Goal: Task Accomplishment & Management: Use online tool/utility

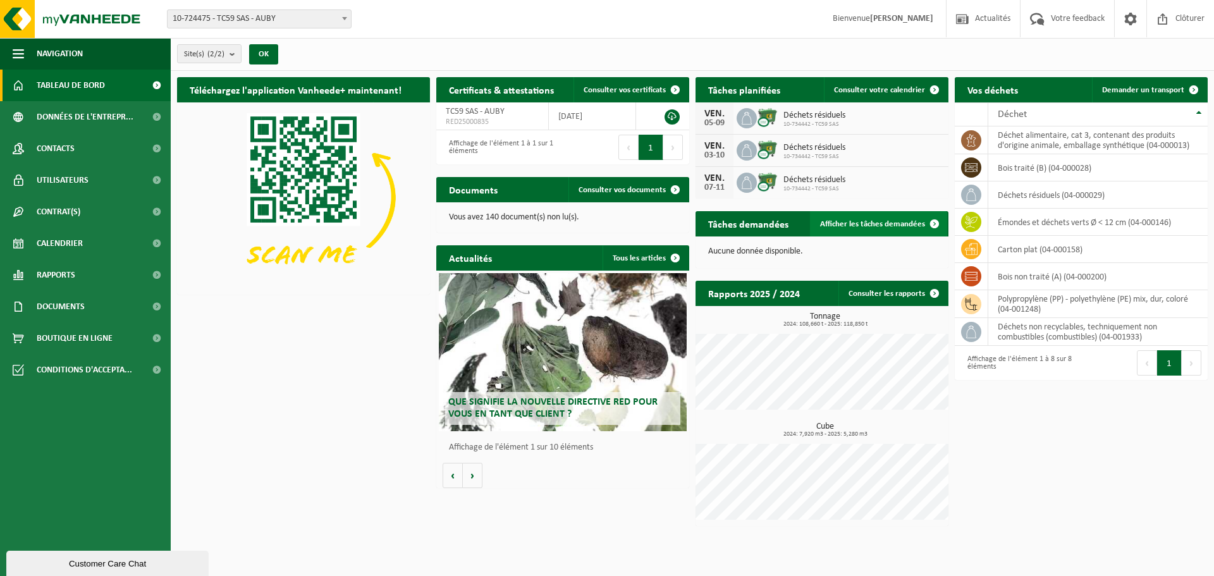
click at [888, 222] on span "Afficher les tâches demandées" at bounding box center [872, 224] width 105 height 8
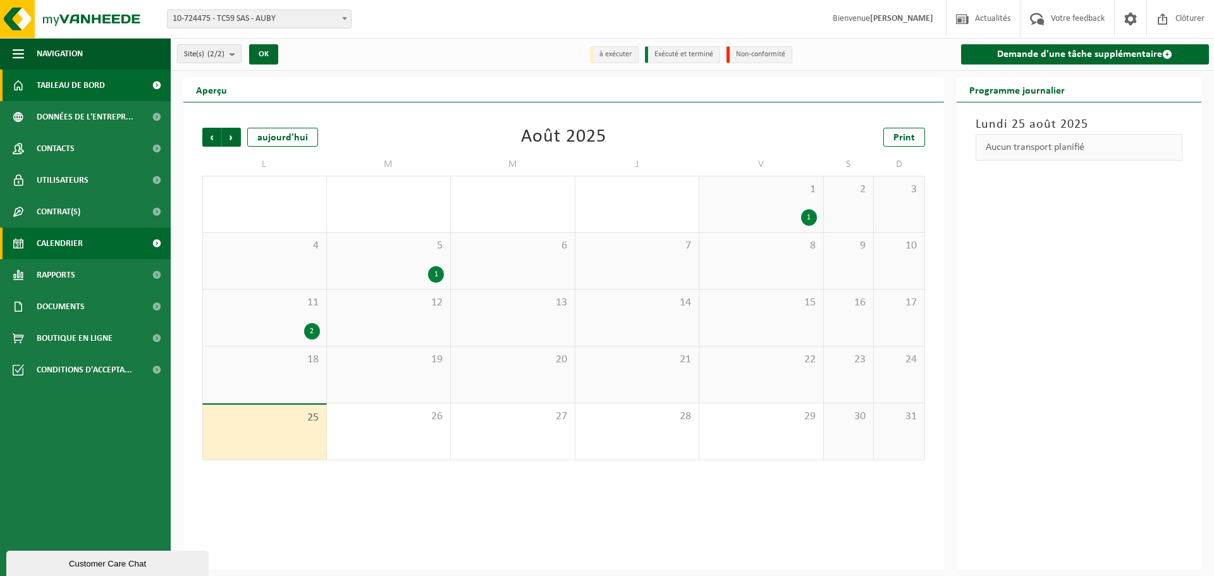
click at [80, 88] on span "Tableau de bord" at bounding box center [71, 86] width 68 height 32
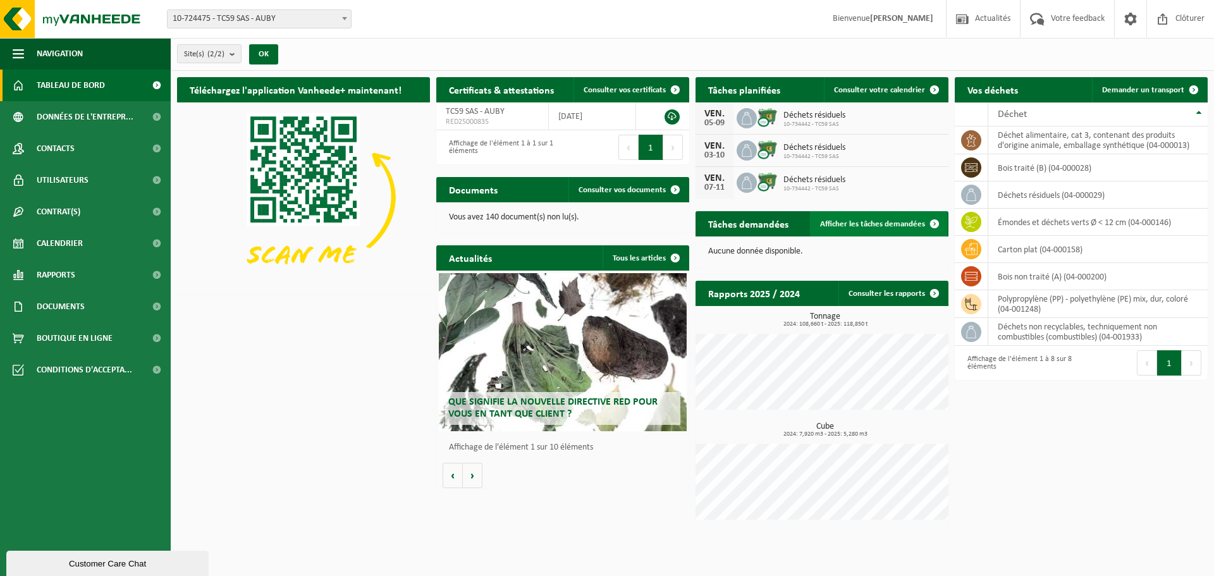
click at [852, 226] on span "Afficher les tâches demandées" at bounding box center [872, 224] width 105 height 8
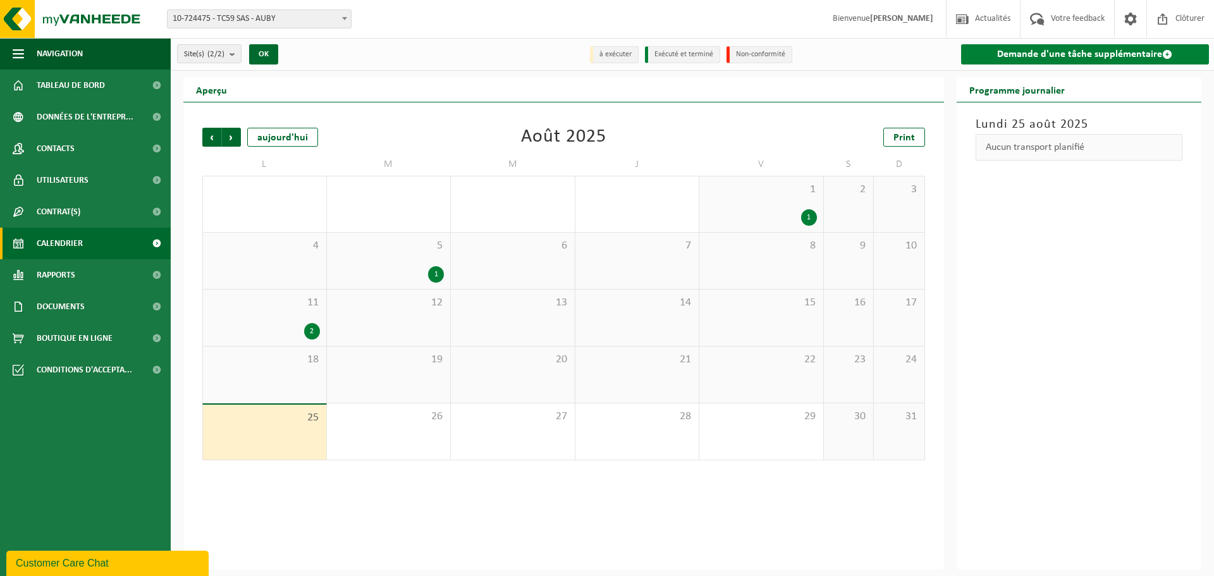
click at [1135, 56] on link "Demande d'une tâche supplémentaire" at bounding box center [1085, 54] width 248 height 20
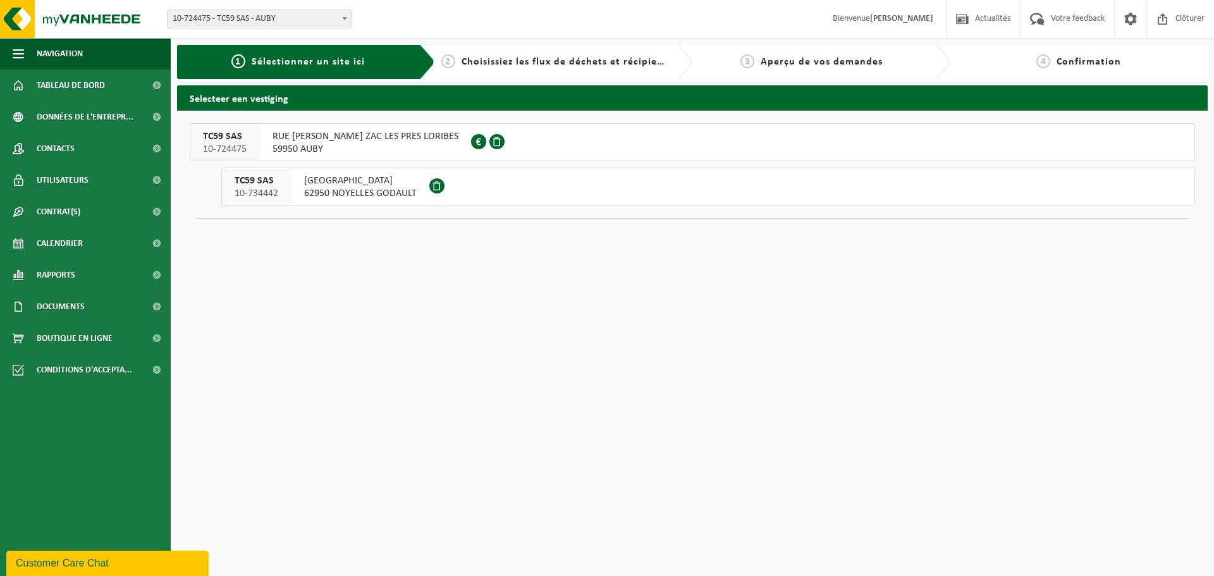
click at [410, 147] on span "59950 AUBY" at bounding box center [365, 149] width 186 height 13
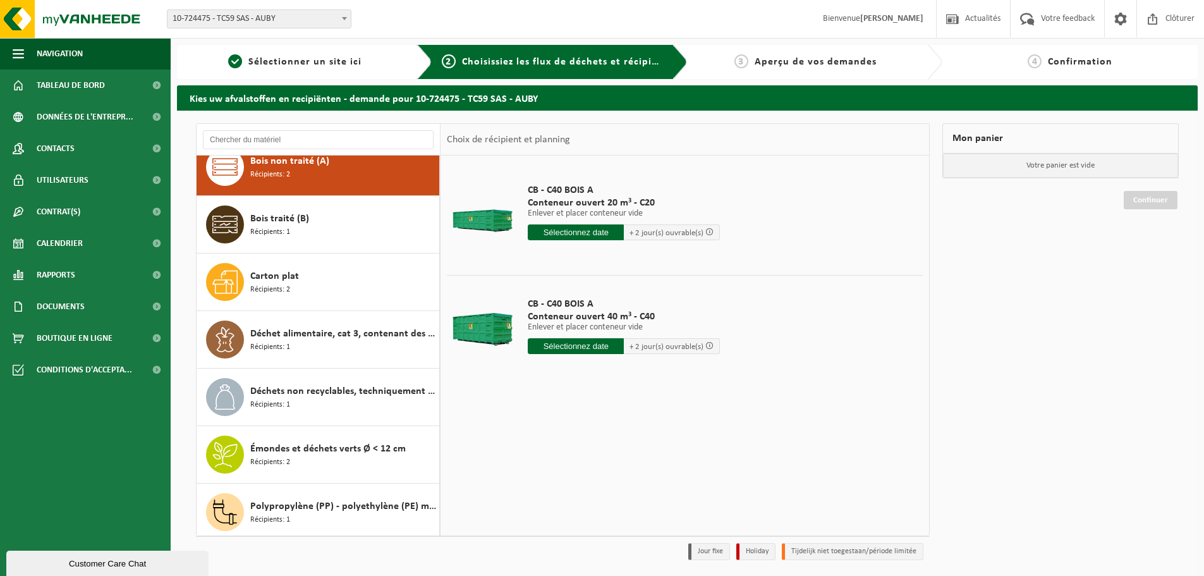
scroll to position [22, 0]
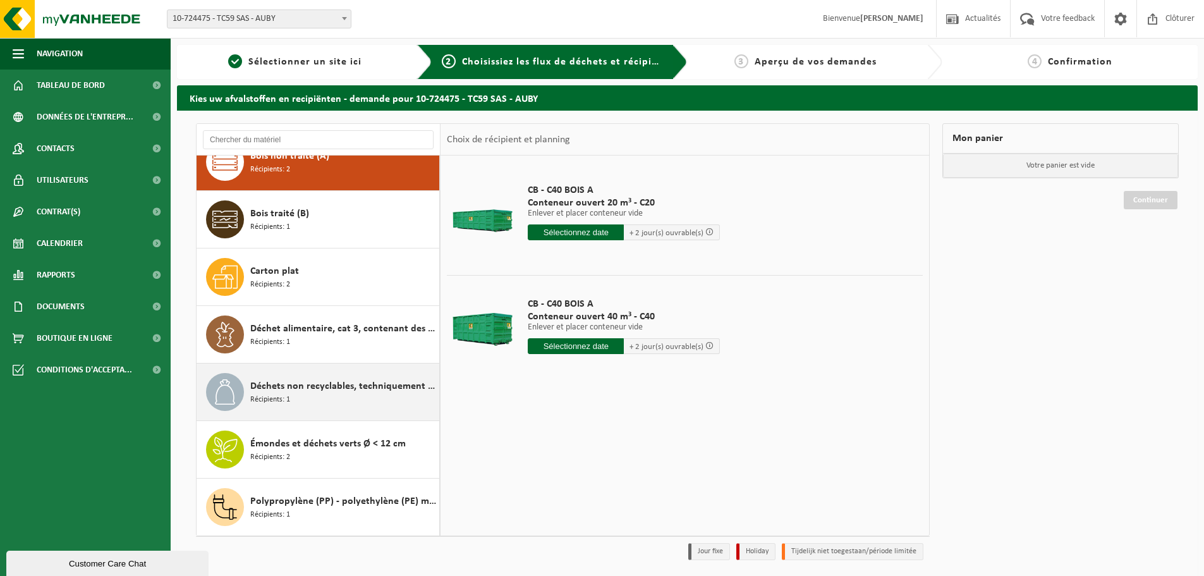
click at [267, 394] on span "Récipients: 1" at bounding box center [270, 400] width 40 height 12
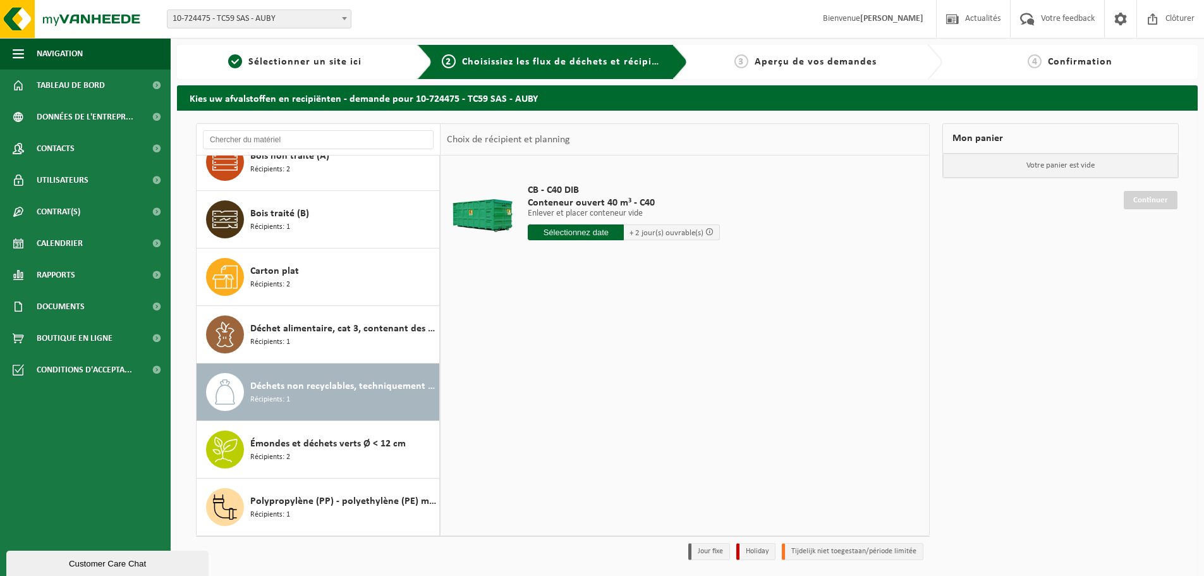
click at [607, 233] on input "text" at bounding box center [576, 232] width 96 height 16
click at [625, 384] on div "29" at bounding box center [629, 385] width 22 height 20
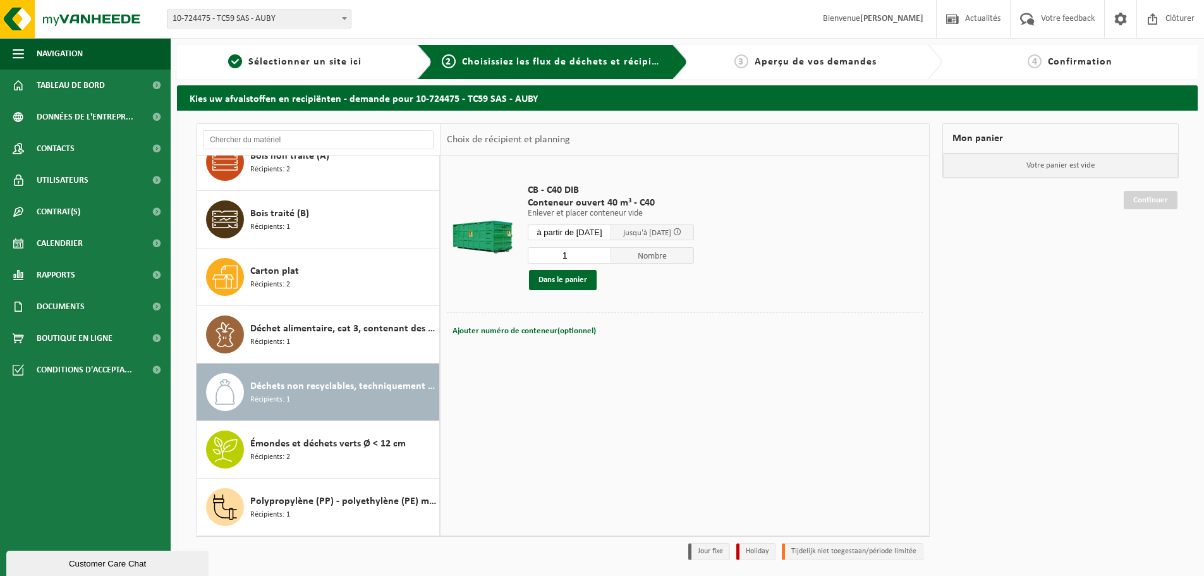
click at [595, 234] on input "à partir de [DATE]" at bounding box center [569, 232] width 83 height 16
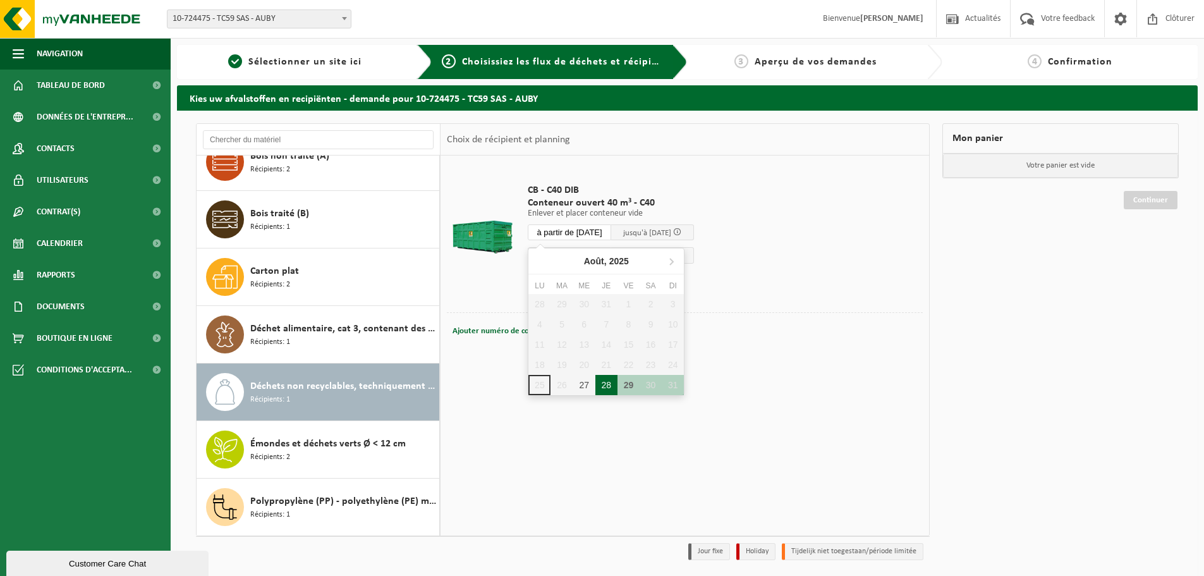
click at [612, 383] on div "28" at bounding box center [606, 385] width 22 height 20
type input "à partir de [DATE]"
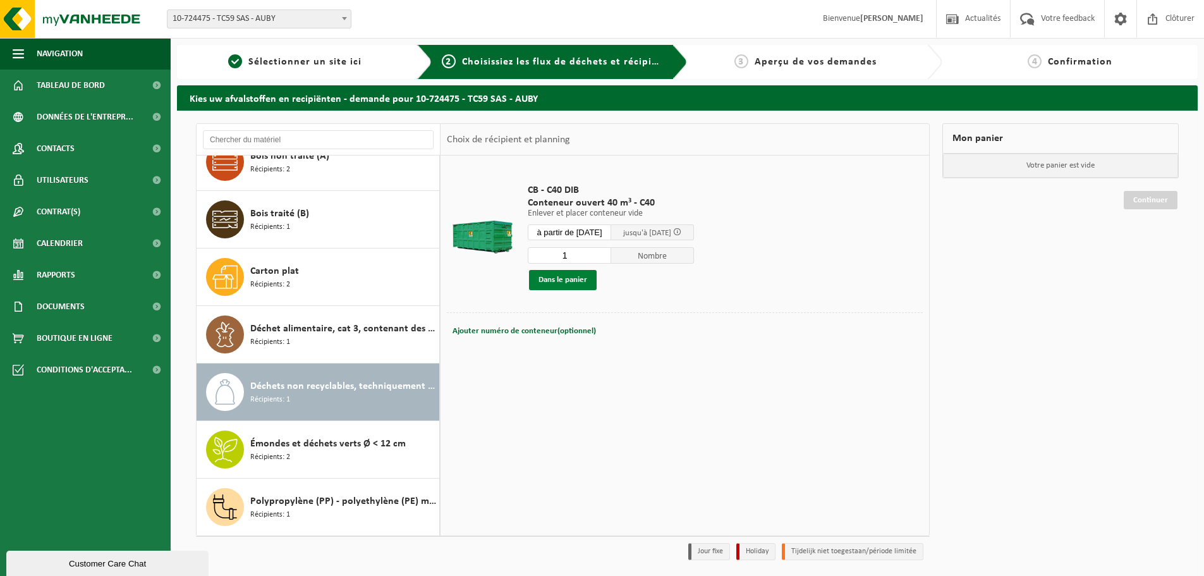
click at [577, 279] on button "Dans le panier" at bounding box center [563, 280] width 68 height 20
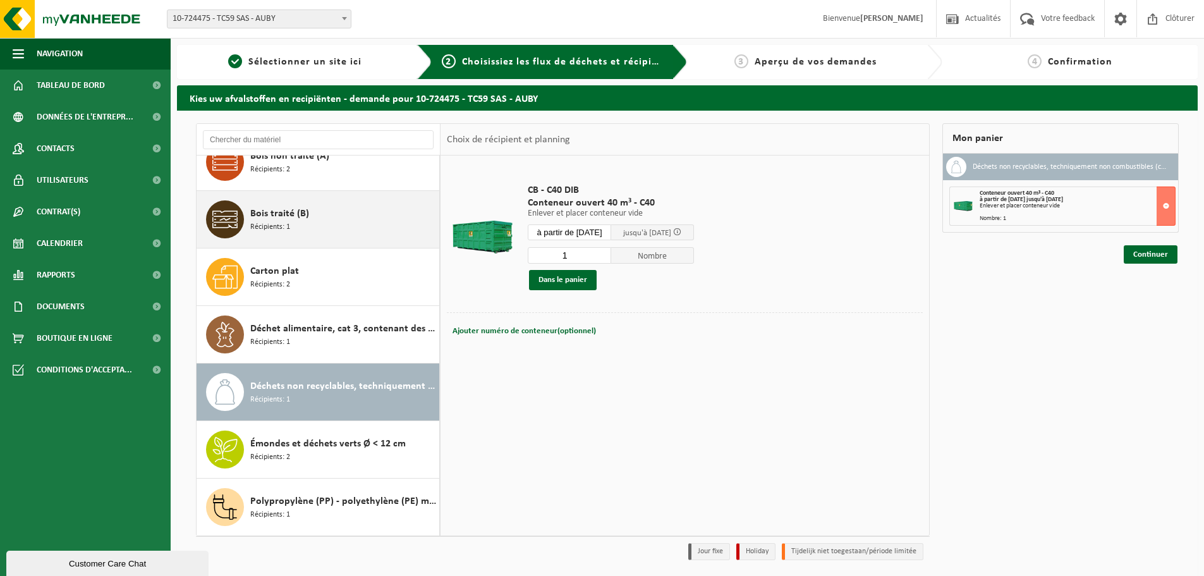
click at [262, 224] on span "Récipients: 1" at bounding box center [270, 227] width 40 height 12
